Goal: Find specific page/section: Find specific page/section

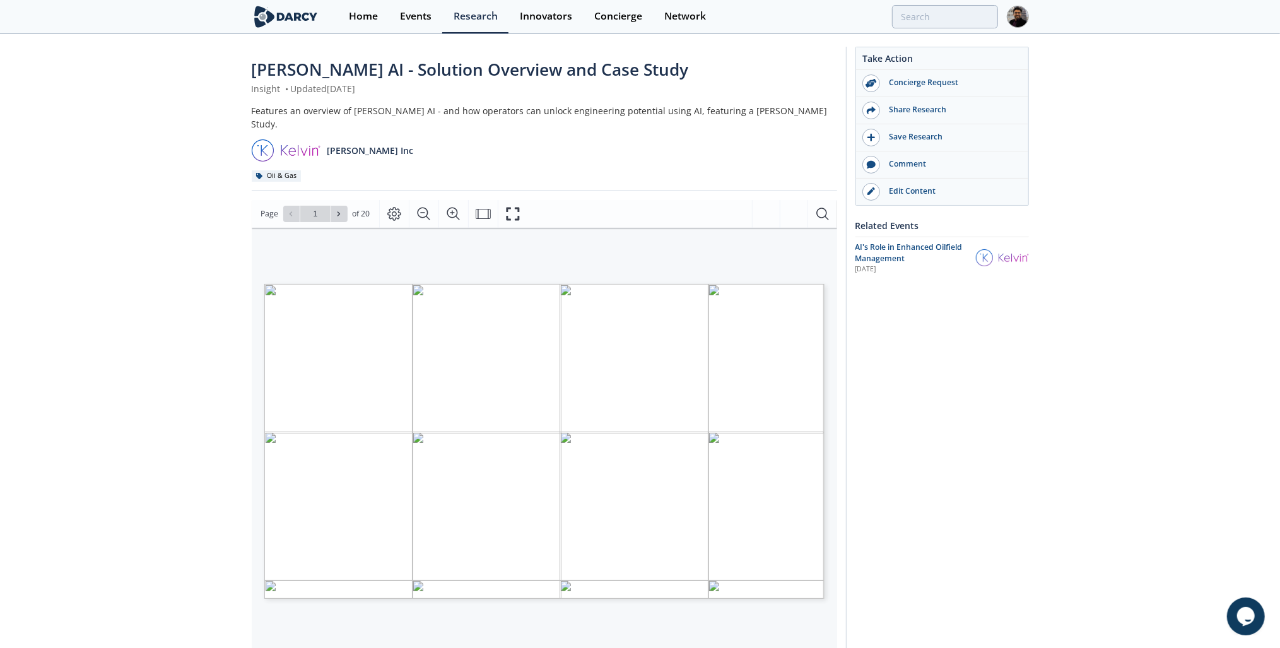
click at [1005, 257] on img at bounding box center [1002, 257] width 53 height 17
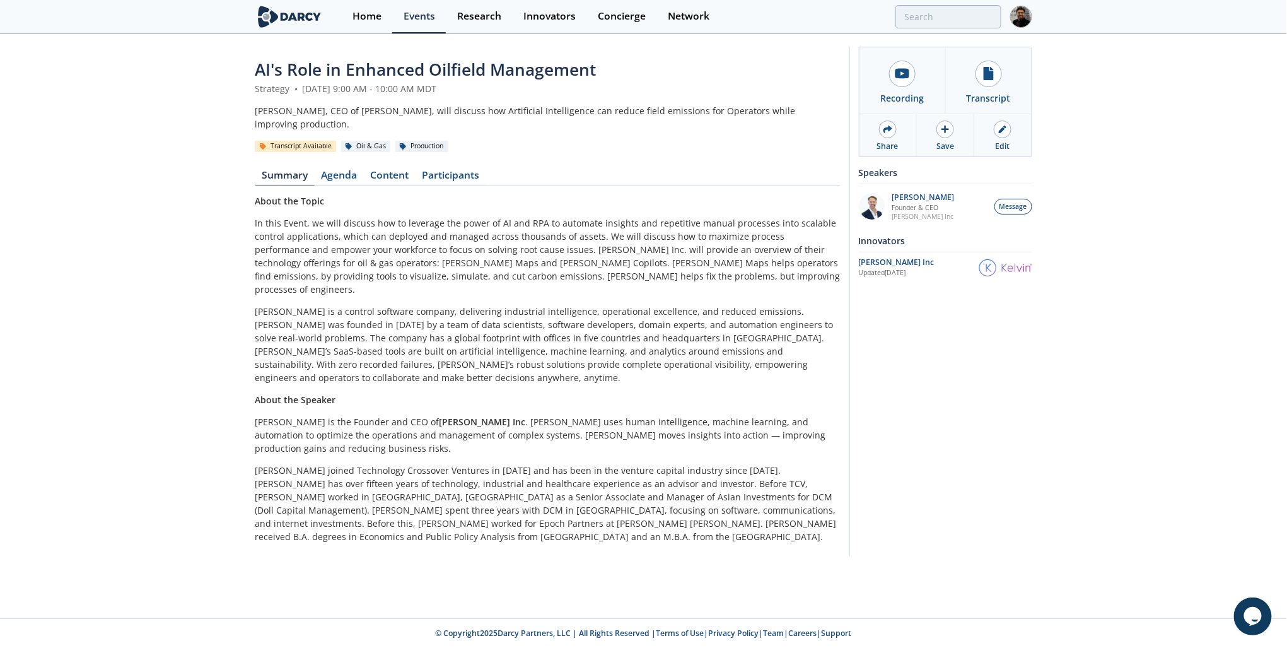
click at [1009, 267] on img at bounding box center [1006, 267] width 53 height 17
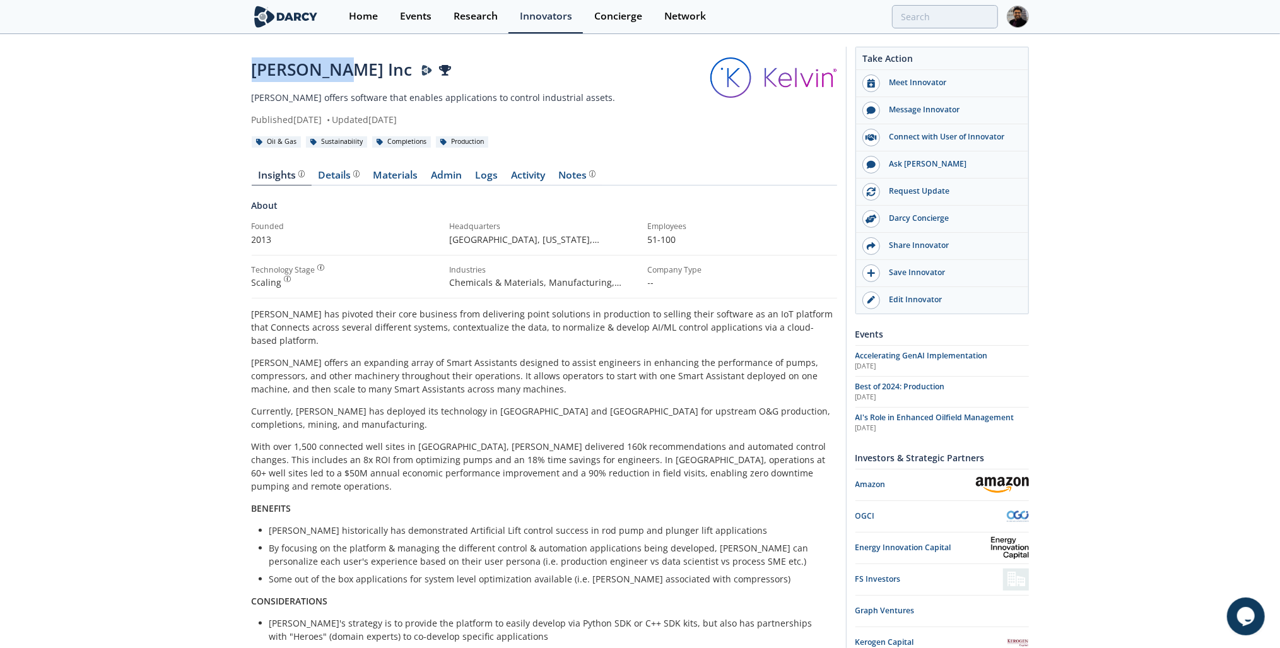
drag, startPoint x: 326, startPoint y: 64, endPoint x: 255, endPoint y: 59, distance: 70.8
click at [255, 59] on div "Kelvin Inc" at bounding box center [481, 69] width 459 height 25
copy div "Kelvin Inc"
